Goal: Task Accomplishment & Management: Use online tool/utility

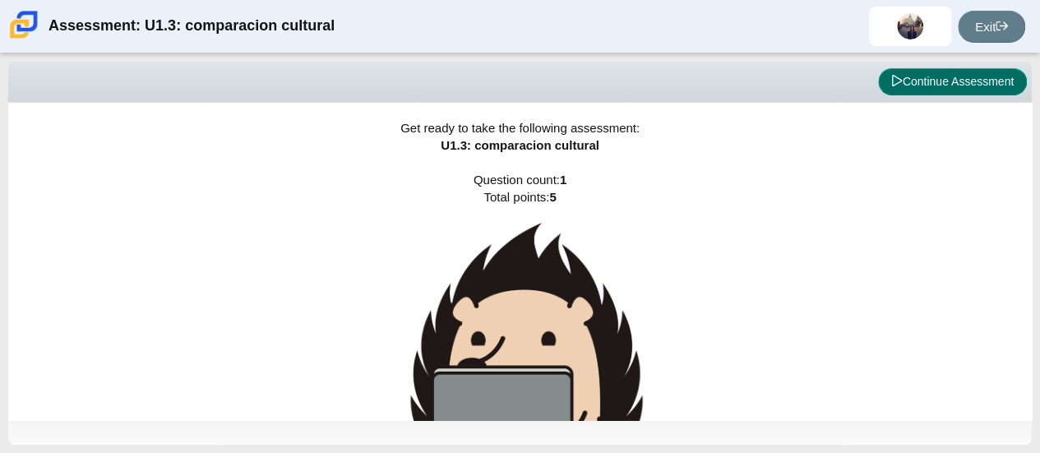
click at [923, 85] on button "Continue Assessment" at bounding box center [952, 82] width 149 height 28
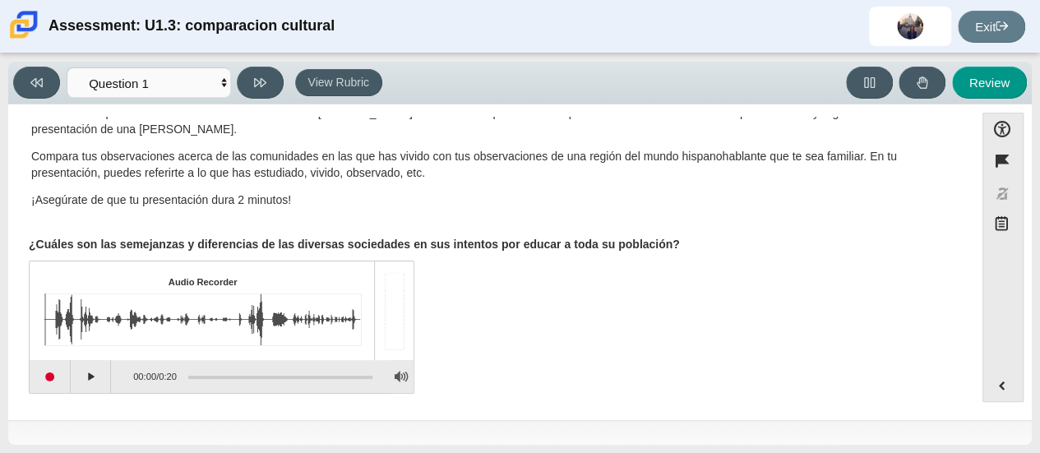
scroll to position [62, 0]
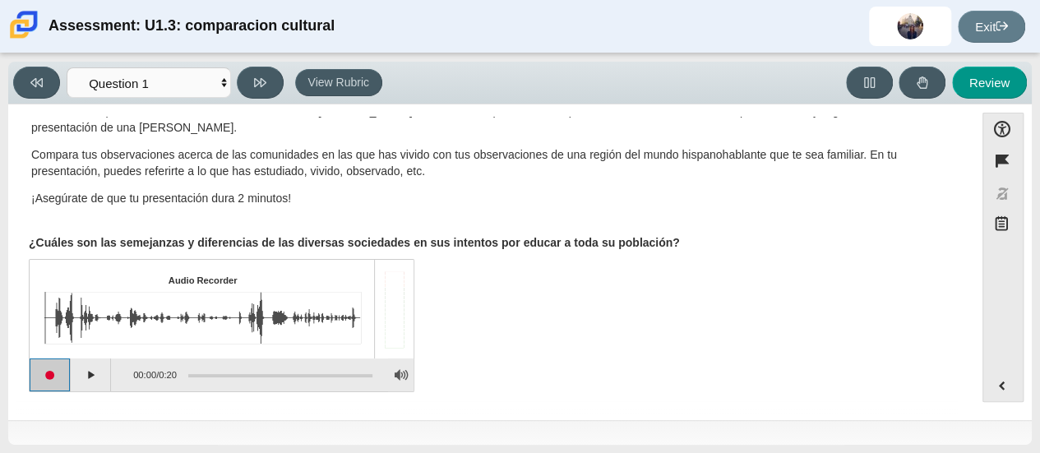
click at [58, 377] on button "Start recording" at bounding box center [50, 374] width 41 height 33
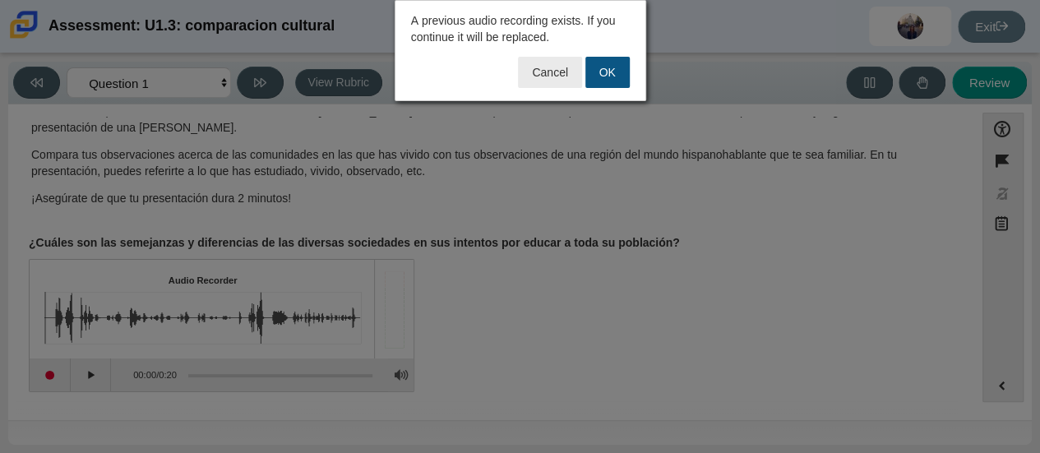
click at [617, 75] on button "OK" at bounding box center [607, 72] width 44 height 31
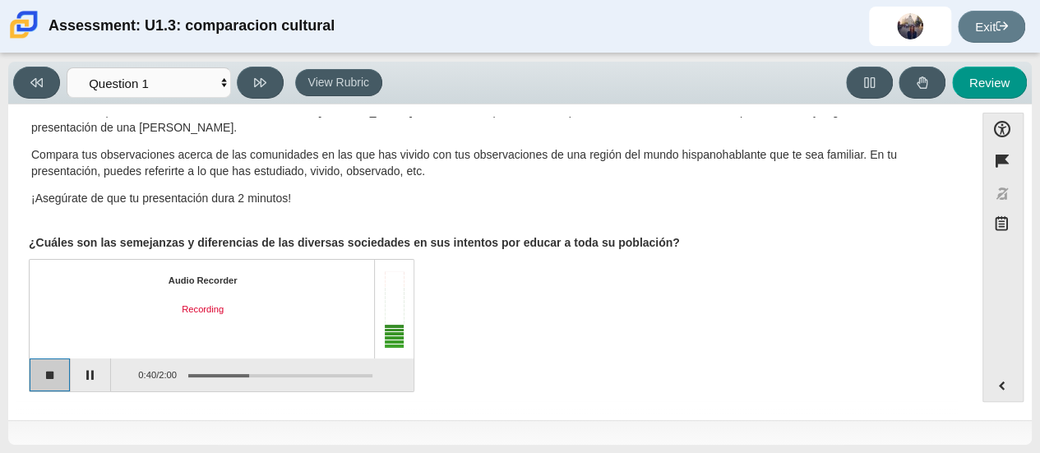
click at [51, 380] on button "Stop recording" at bounding box center [50, 374] width 41 height 33
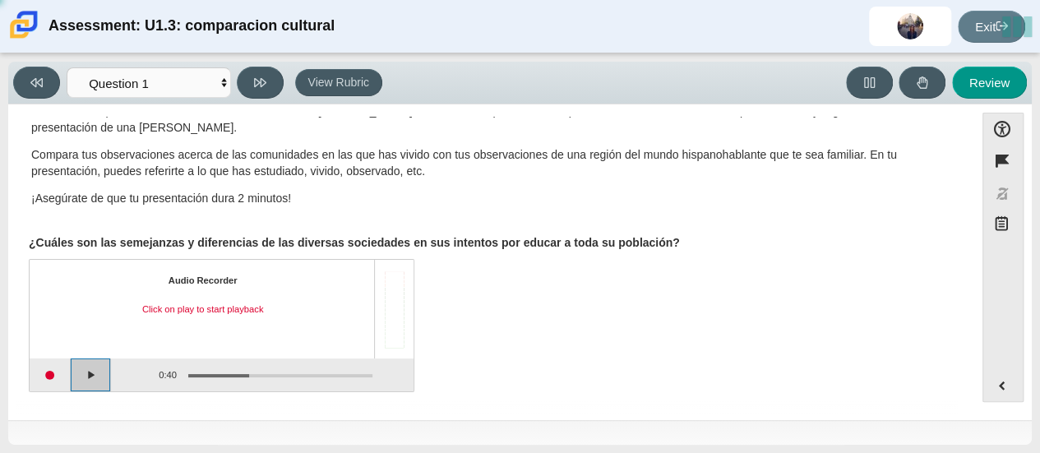
click at [99, 377] on button "Play" at bounding box center [91, 374] width 41 height 33
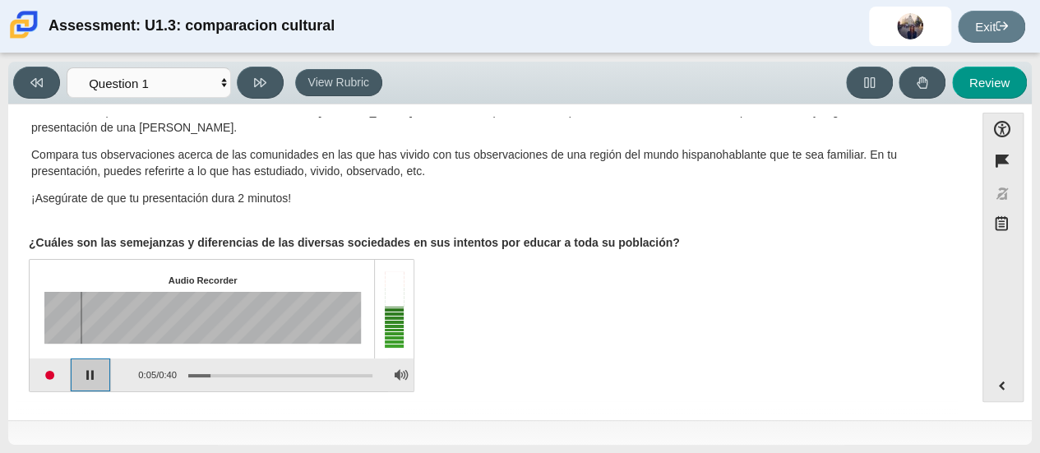
click at [102, 372] on button "Pause playback" at bounding box center [91, 374] width 41 height 33
click at [997, 82] on button "Review" at bounding box center [989, 83] width 75 height 32
select select "review"
